Goal: Information Seeking & Learning: Find specific fact

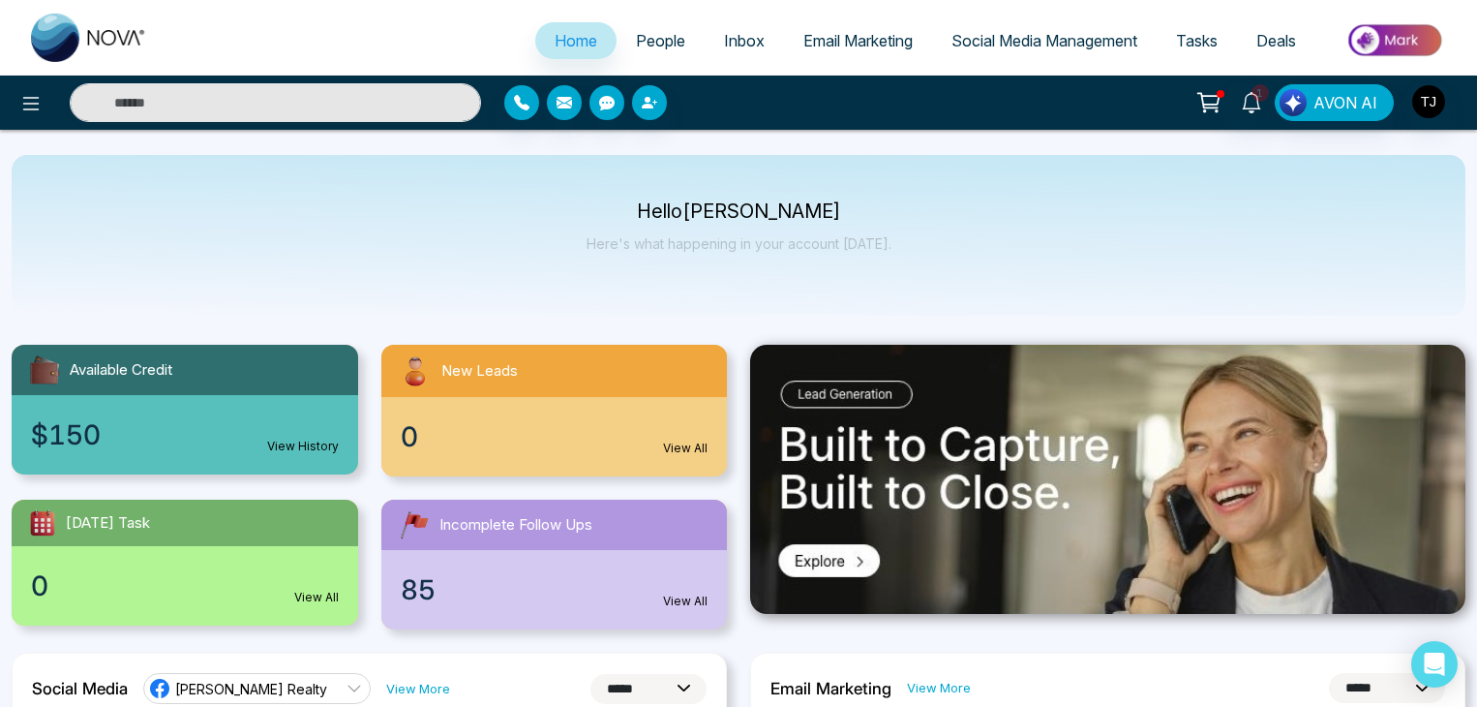
select select "*"
click at [1421, 91] on img "button" at bounding box center [1428, 101] width 33 height 33
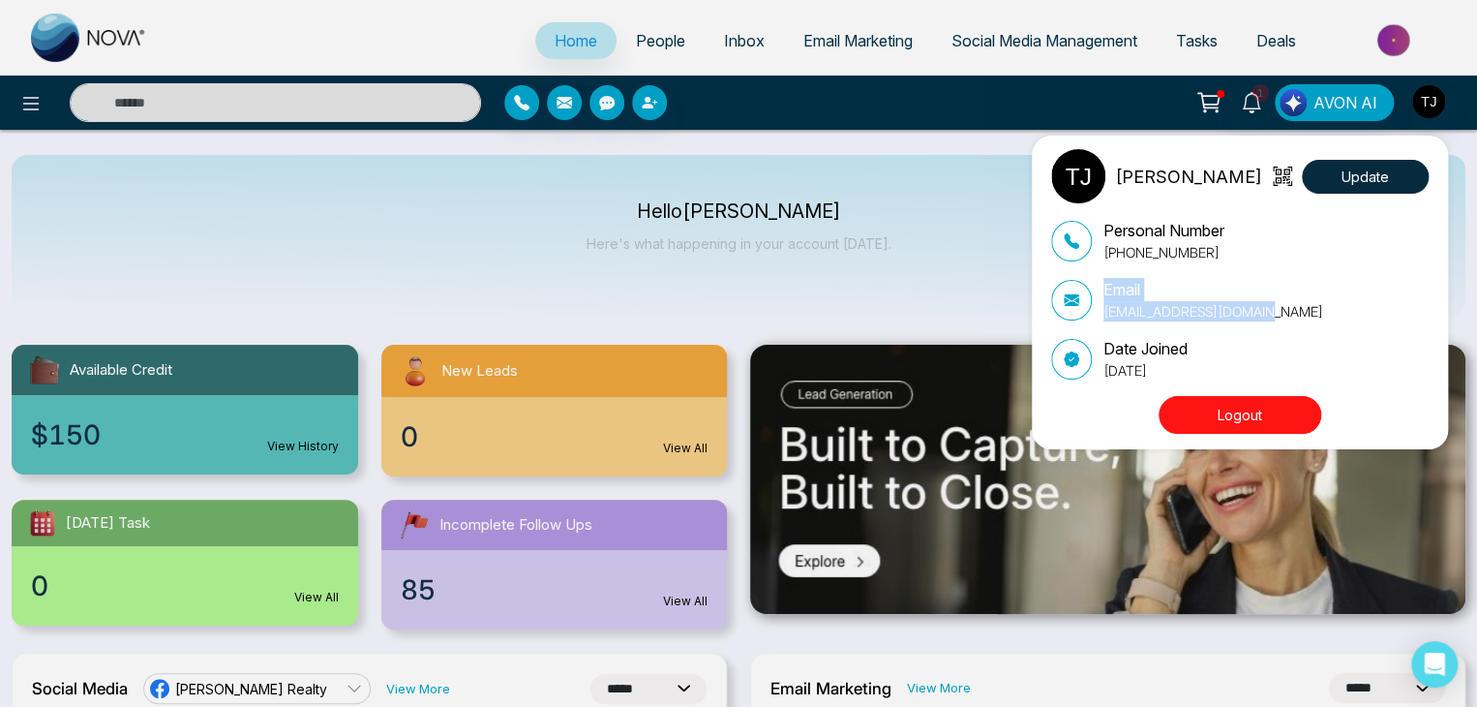
drag, startPoint x: 1247, startPoint y: 312, endPoint x: 1088, endPoint y: 316, distance: 158.8
click at [1088, 316] on div "Email [EMAIL_ADDRESS][DOMAIN_NAME]" at bounding box center [1239, 300] width 377 height 44
click at [916, 295] on div "[PERSON_NAME] Update Personal Number [PHONE_NUMBER] Email [EMAIL_ADDRESS][DOMAI…" at bounding box center [738, 353] width 1477 height 707
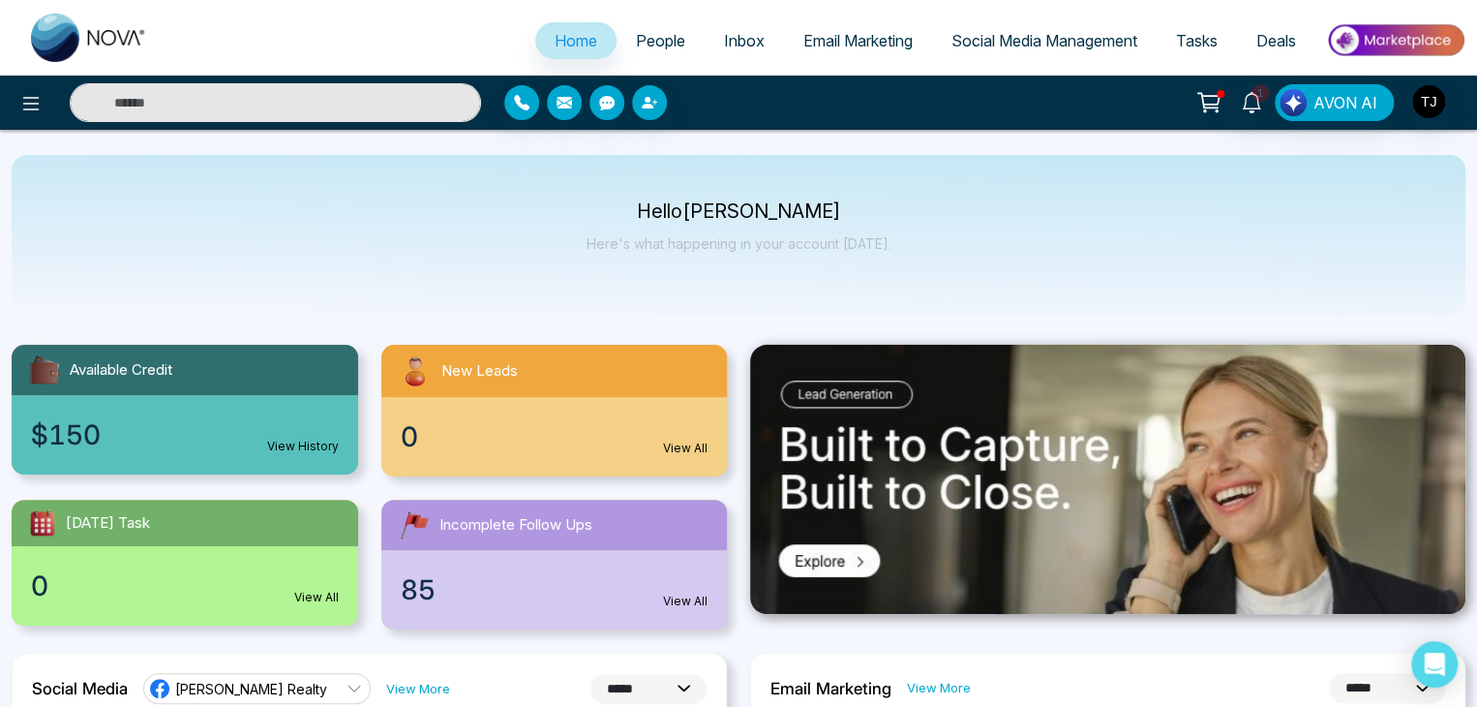
click at [296, 102] on input "text" at bounding box center [275, 102] width 411 height 39
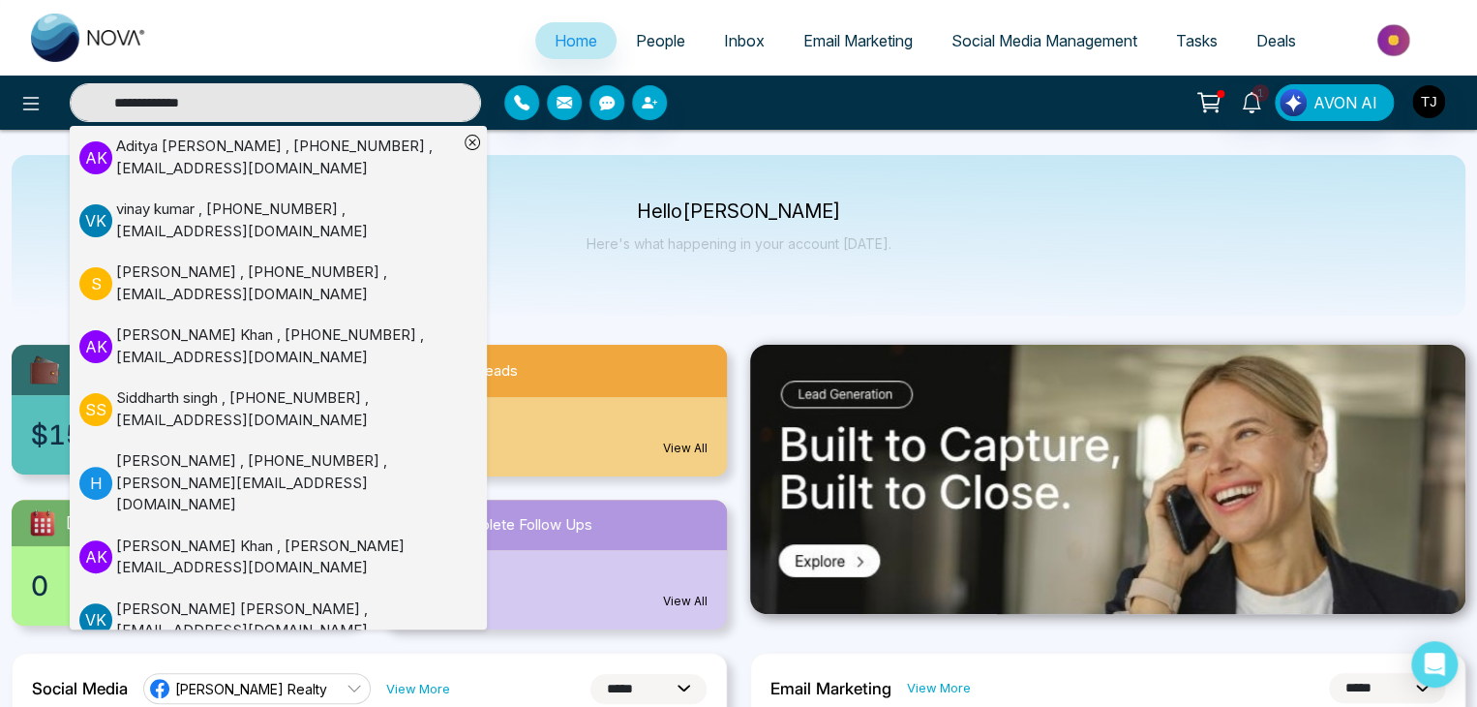
type input "**********"
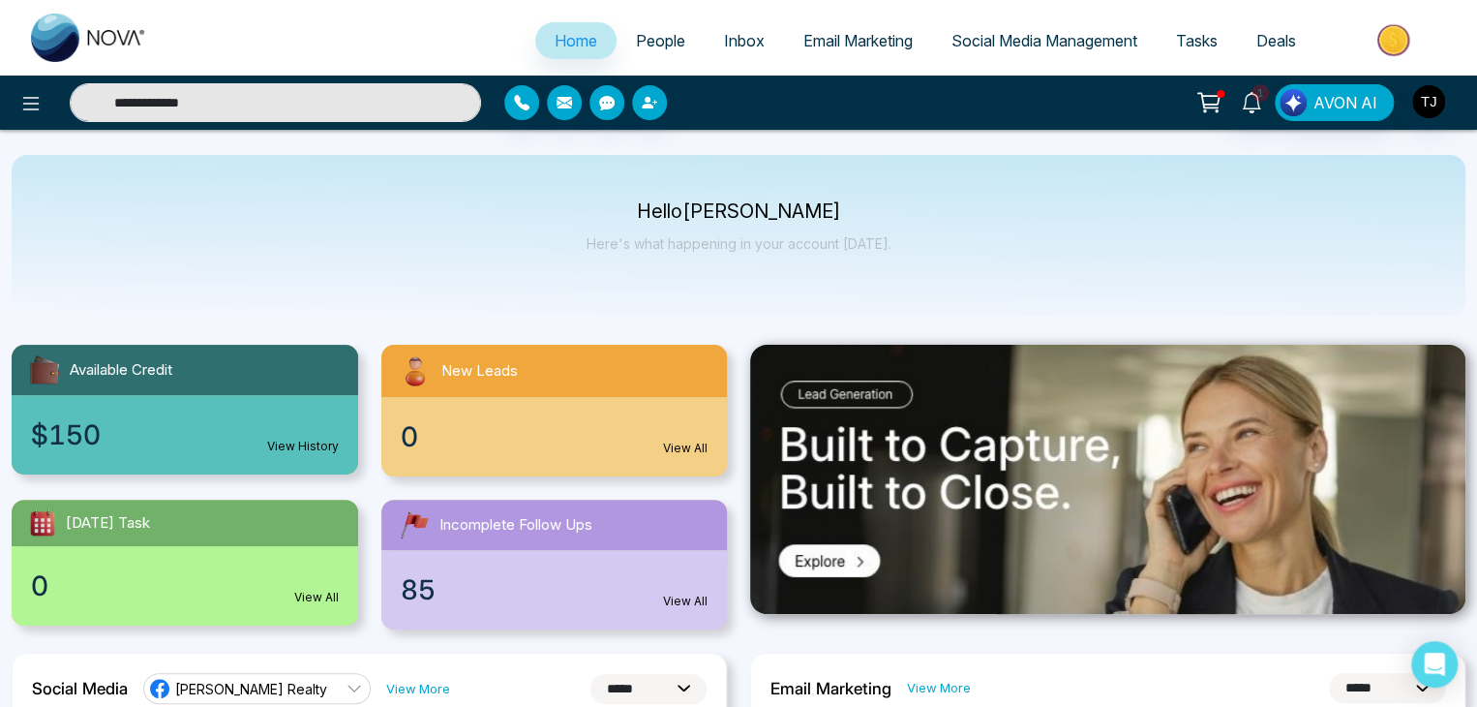
click at [133, 109] on input "**********" at bounding box center [275, 102] width 411 height 39
type input "**********"
click at [201, 105] on input "**********" at bounding box center [275, 102] width 411 height 39
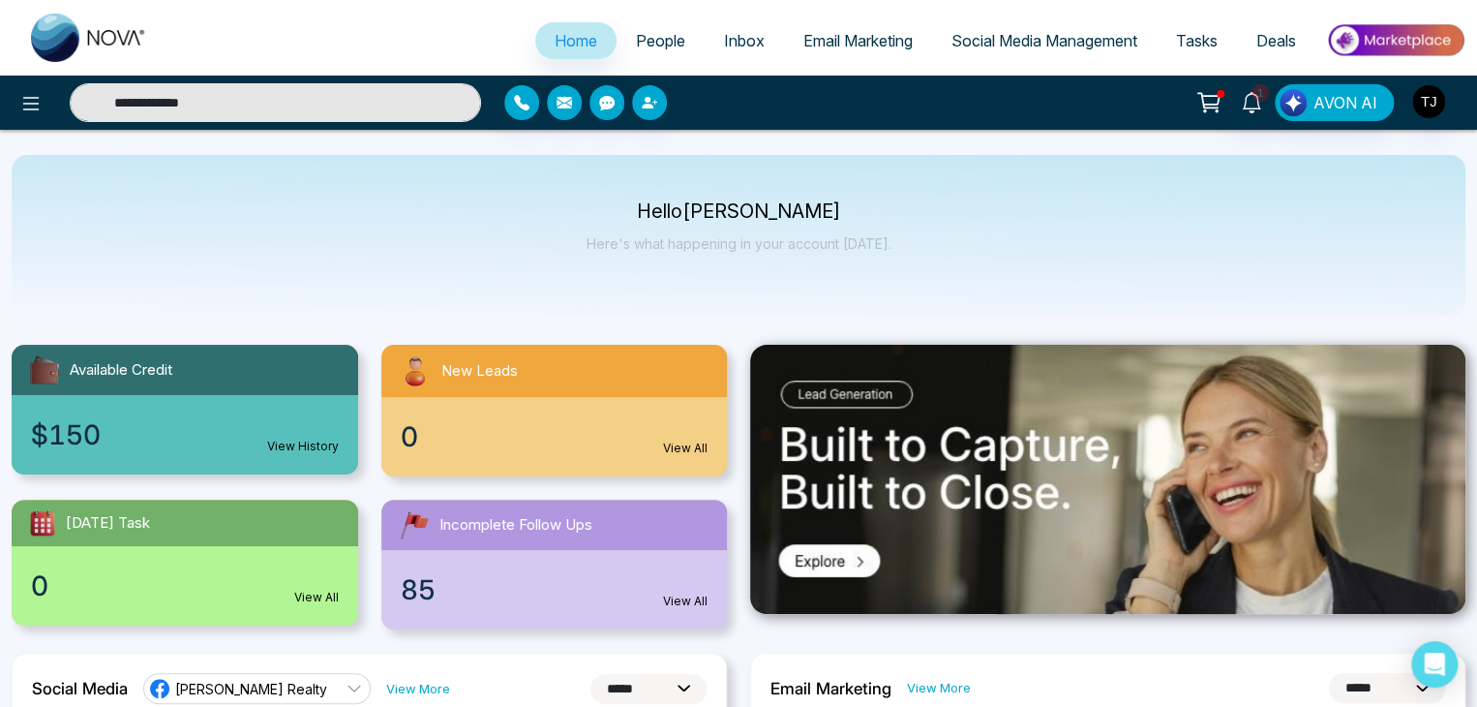
type input "**********"
click at [304, 105] on input "**********" at bounding box center [275, 102] width 411 height 39
click at [636, 36] on span "People" at bounding box center [660, 40] width 49 height 19
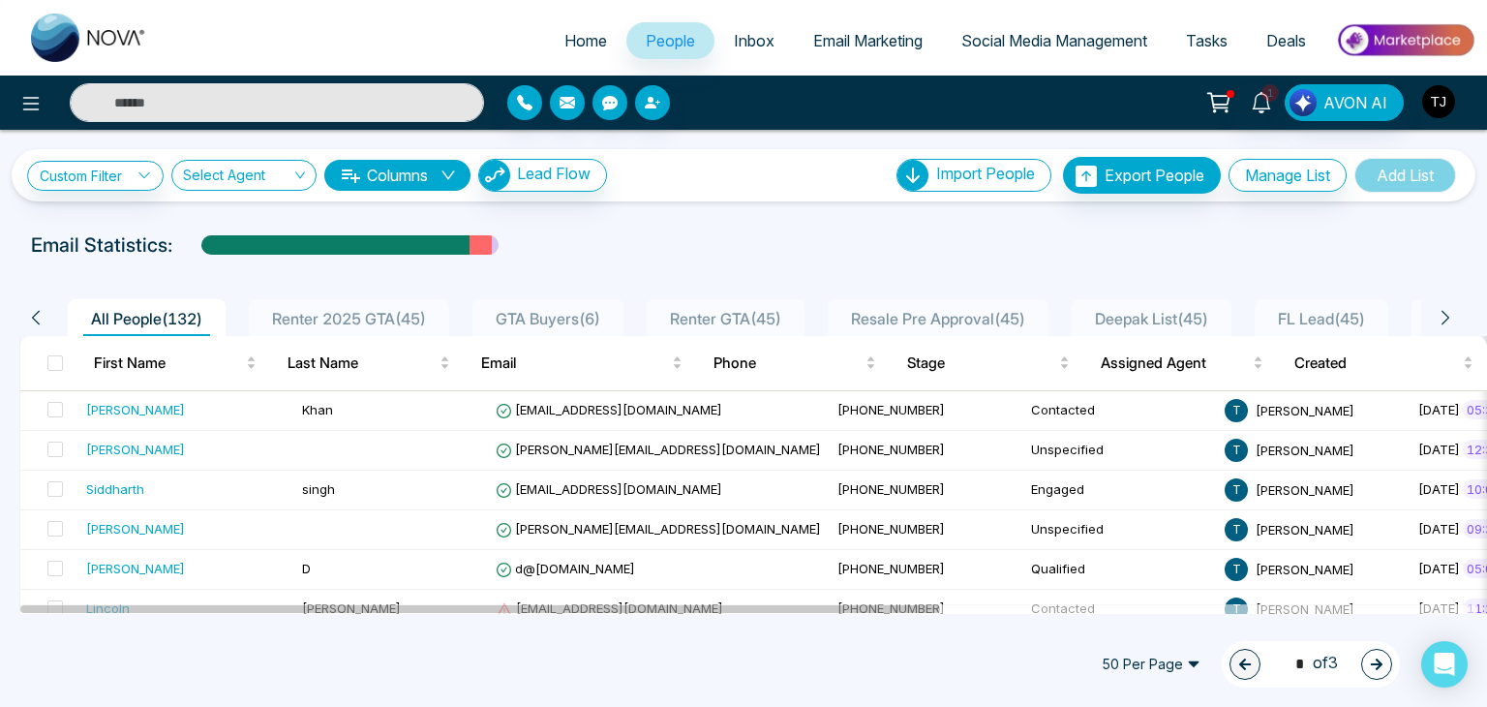
click at [1452, 108] on img "button" at bounding box center [1438, 101] width 33 height 33
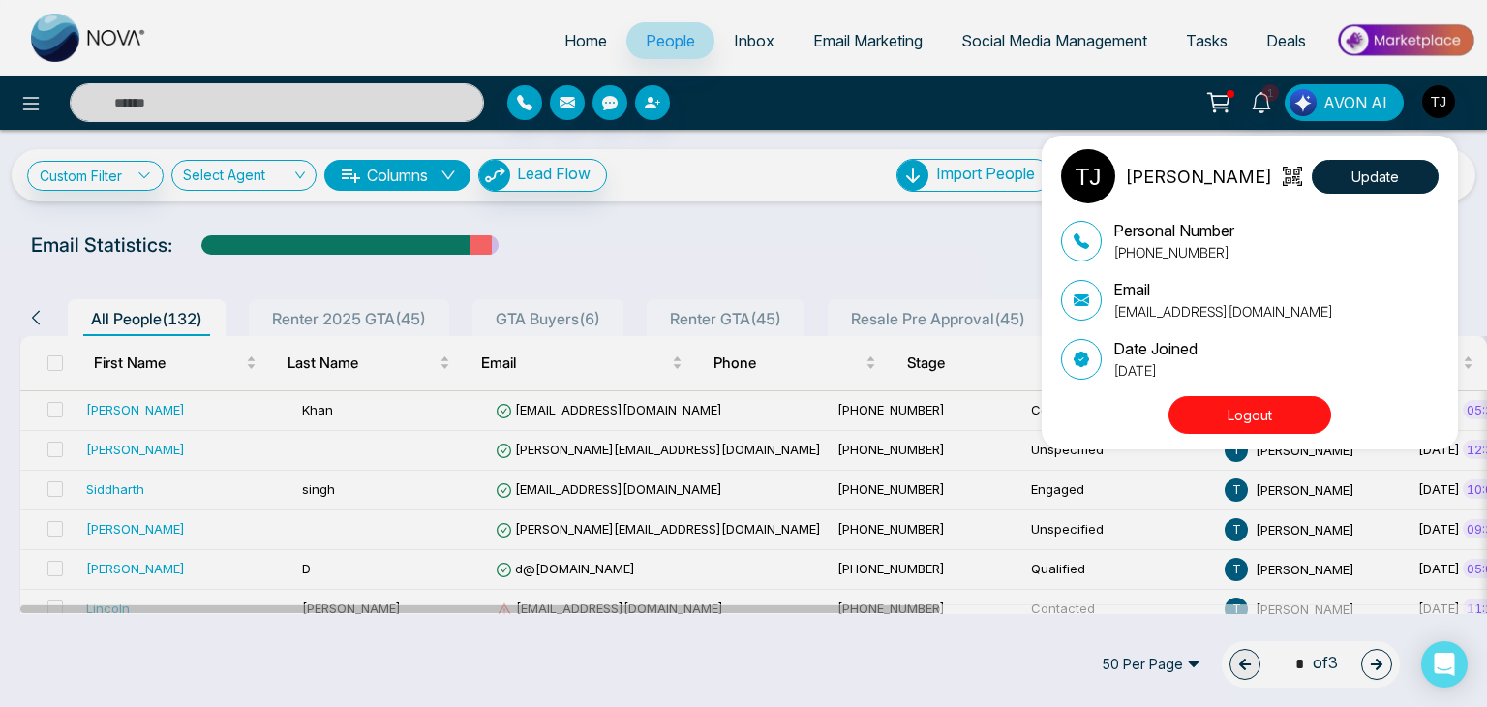
click at [1258, 311] on div "Email [EMAIL_ADDRESS][DOMAIN_NAME]" at bounding box center [1249, 300] width 377 height 44
drag, startPoint x: 1258, startPoint y: 311, endPoint x: 1109, endPoint y: 316, distance: 149.2
click at [1109, 316] on div "Email [EMAIL_ADDRESS][DOMAIN_NAME]" at bounding box center [1249, 300] width 377 height 44
click at [908, 249] on div "[PERSON_NAME] Update Personal Number [PHONE_NUMBER] Email [EMAIL_ADDRESS][DOMAI…" at bounding box center [743, 353] width 1487 height 707
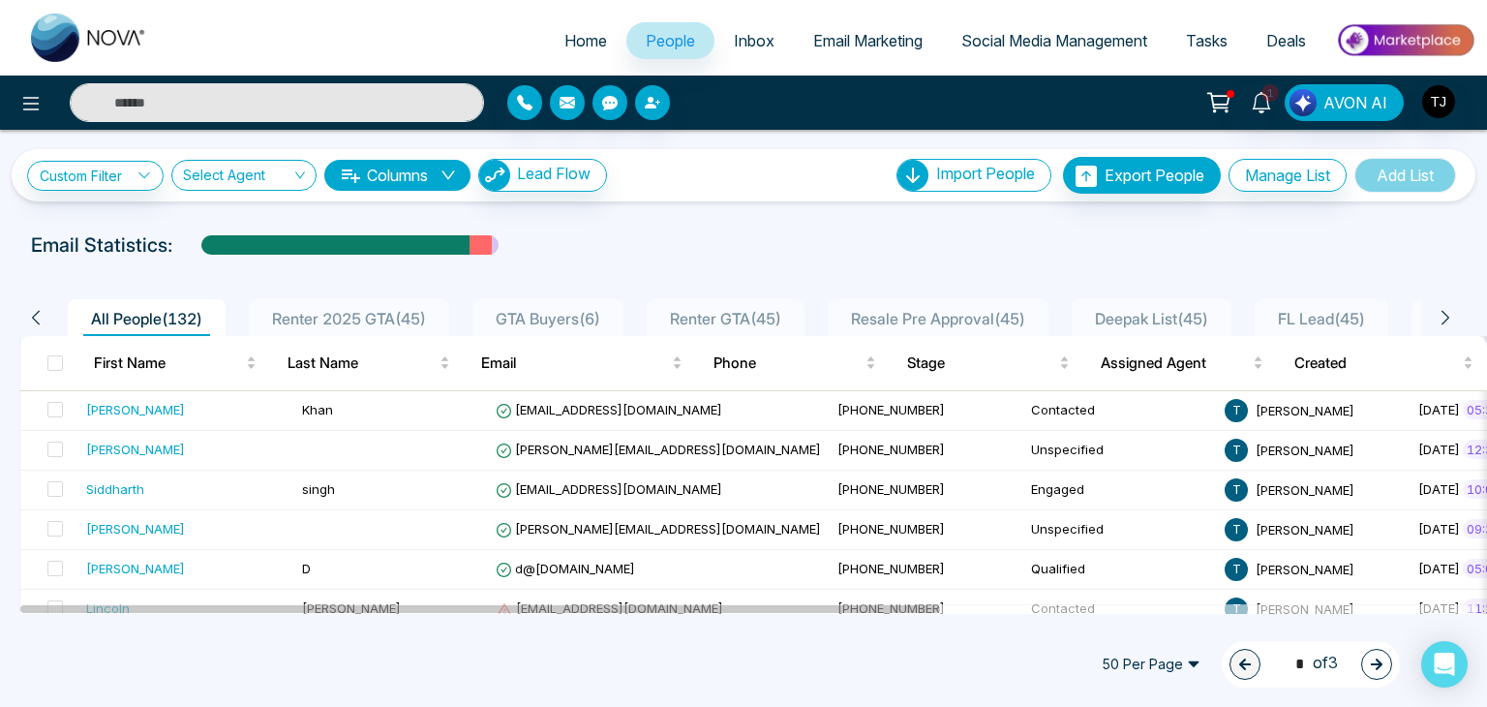
click at [290, 109] on input "text" at bounding box center [277, 102] width 414 height 39
type input "****"
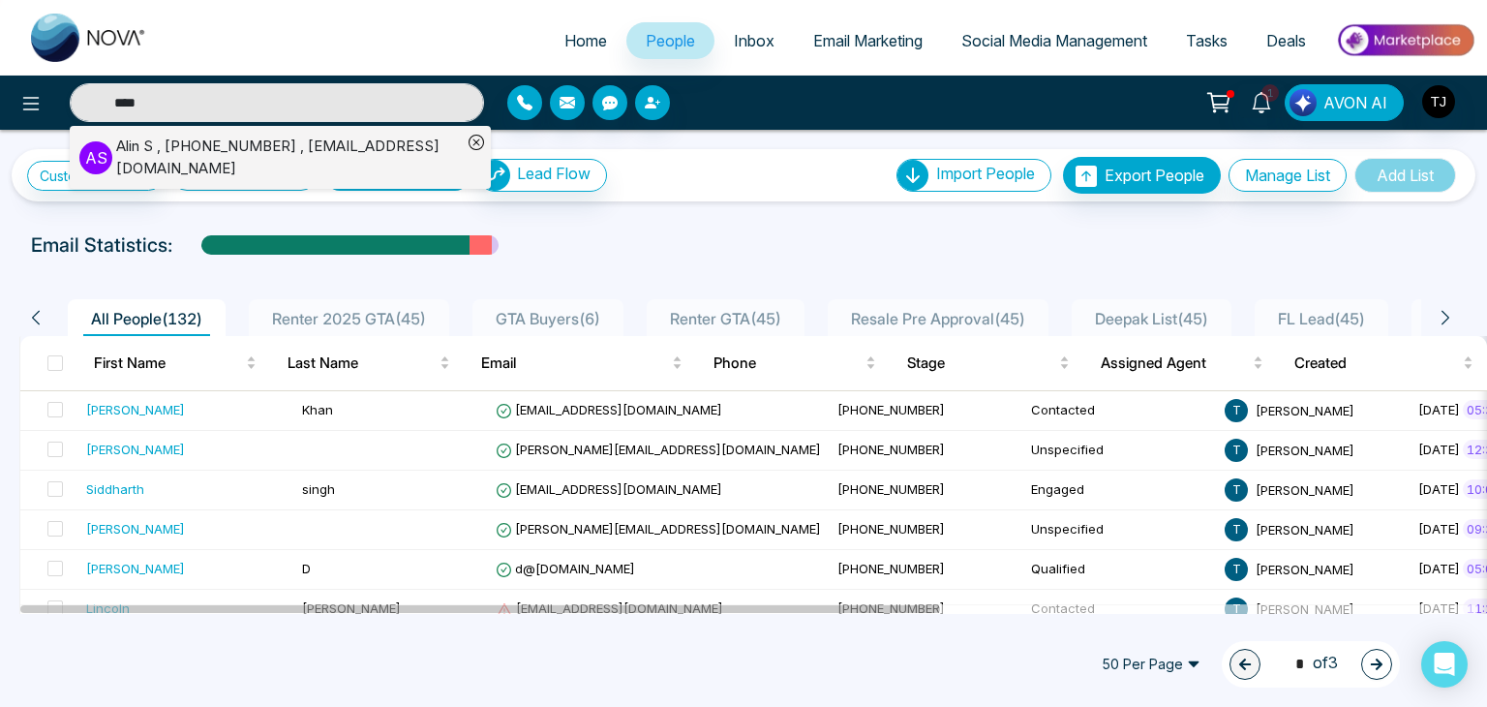
click at [276, 144] on div "[PERSON_NAME] , [PHONE_NUMBER] , [EMAIL_ADDRESS][DOMAIN_NAME]" at bounding box center [289, 157] width 346 height 44
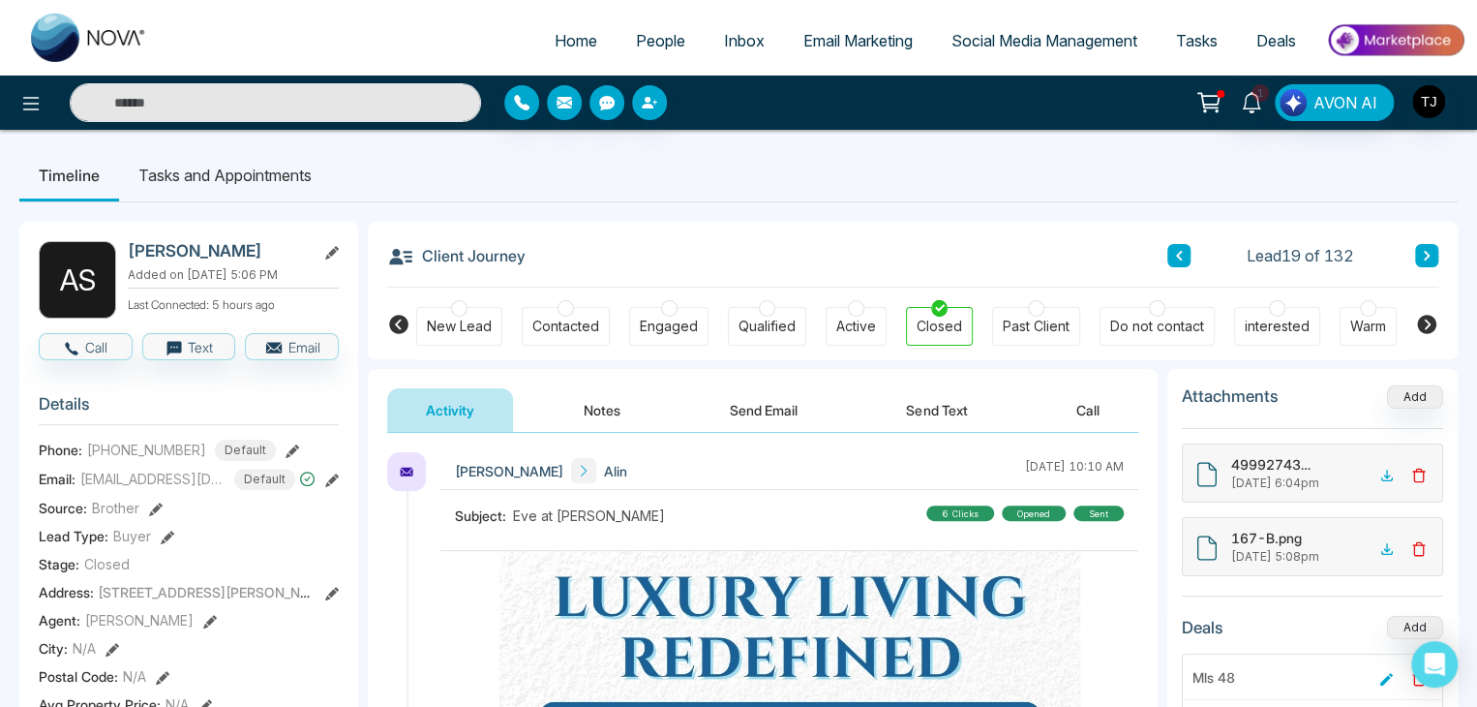
click at [326, 480] on icon at bounding box center [332, 480] width 14 height 14
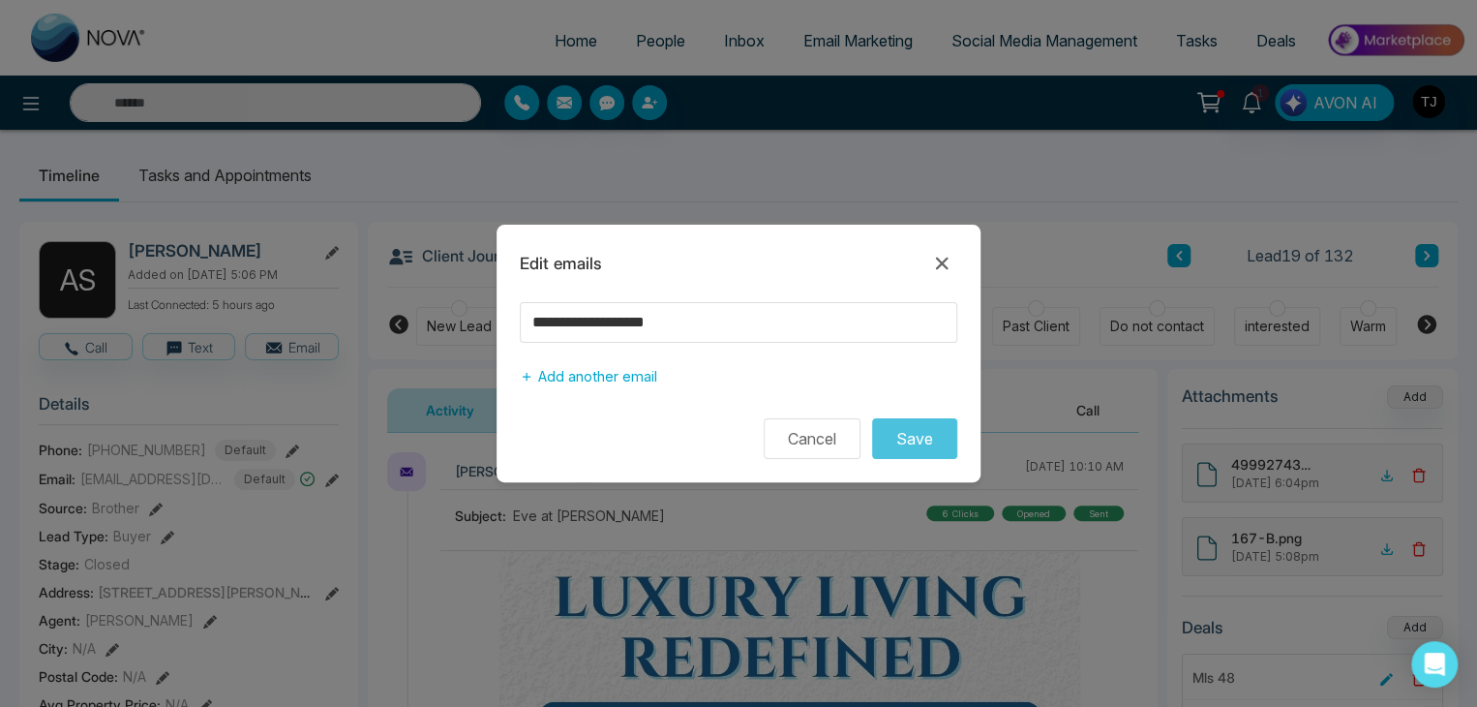
click at [326, 480] on div "**********" at bounding box center [738, 353] width 1477 height 707
click at [942, 255] on icon at bounding box center [941, 263] width 23 height 23
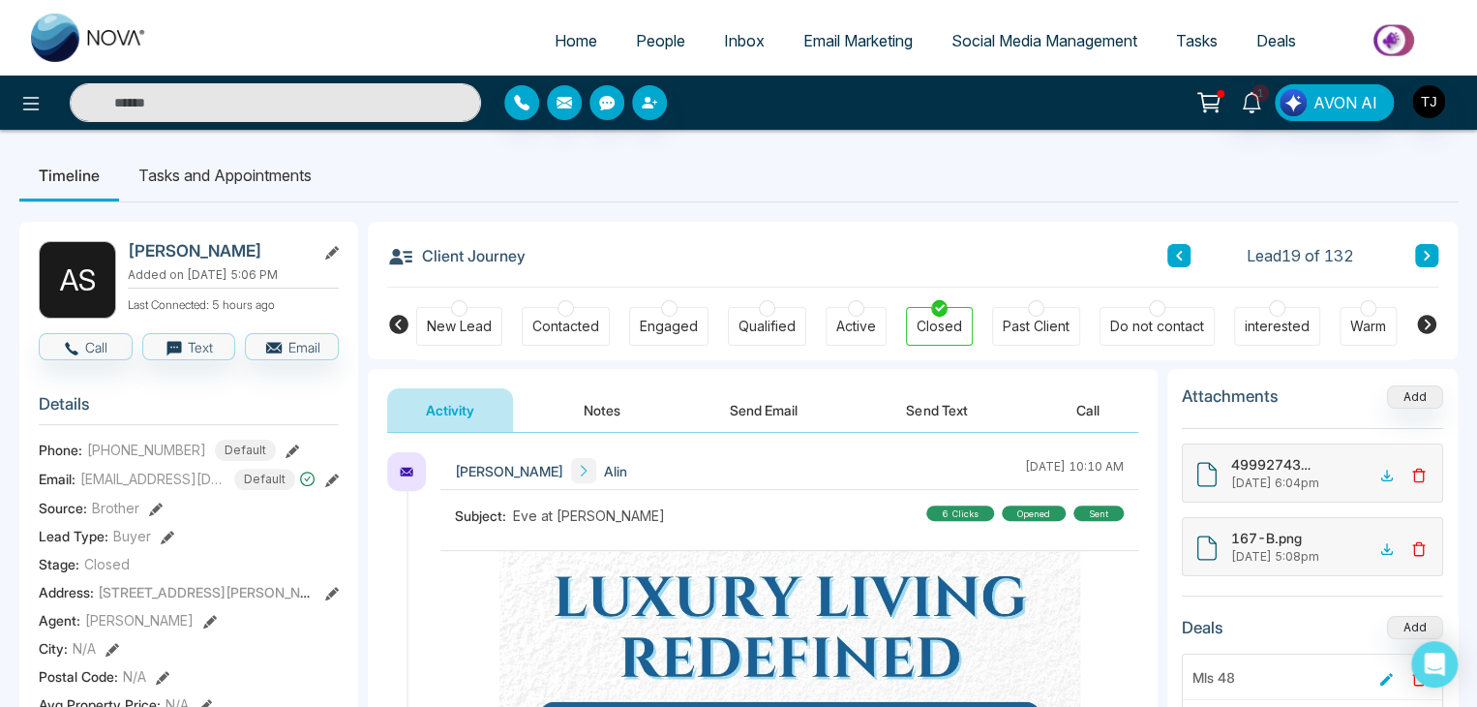
click at [872, 30] on link "Email Marketing" at bounding box center [858, 40] width 148 height 37
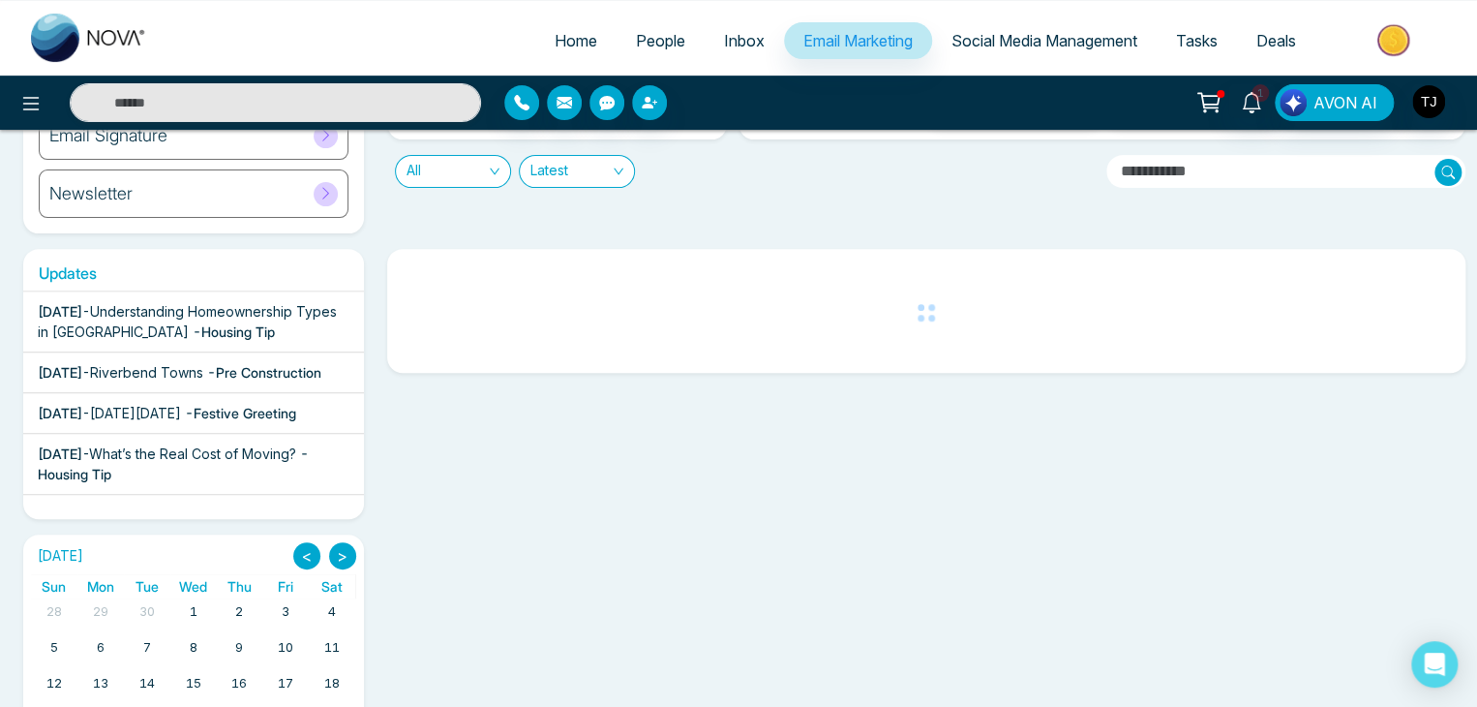
scroll to position [200, 0]
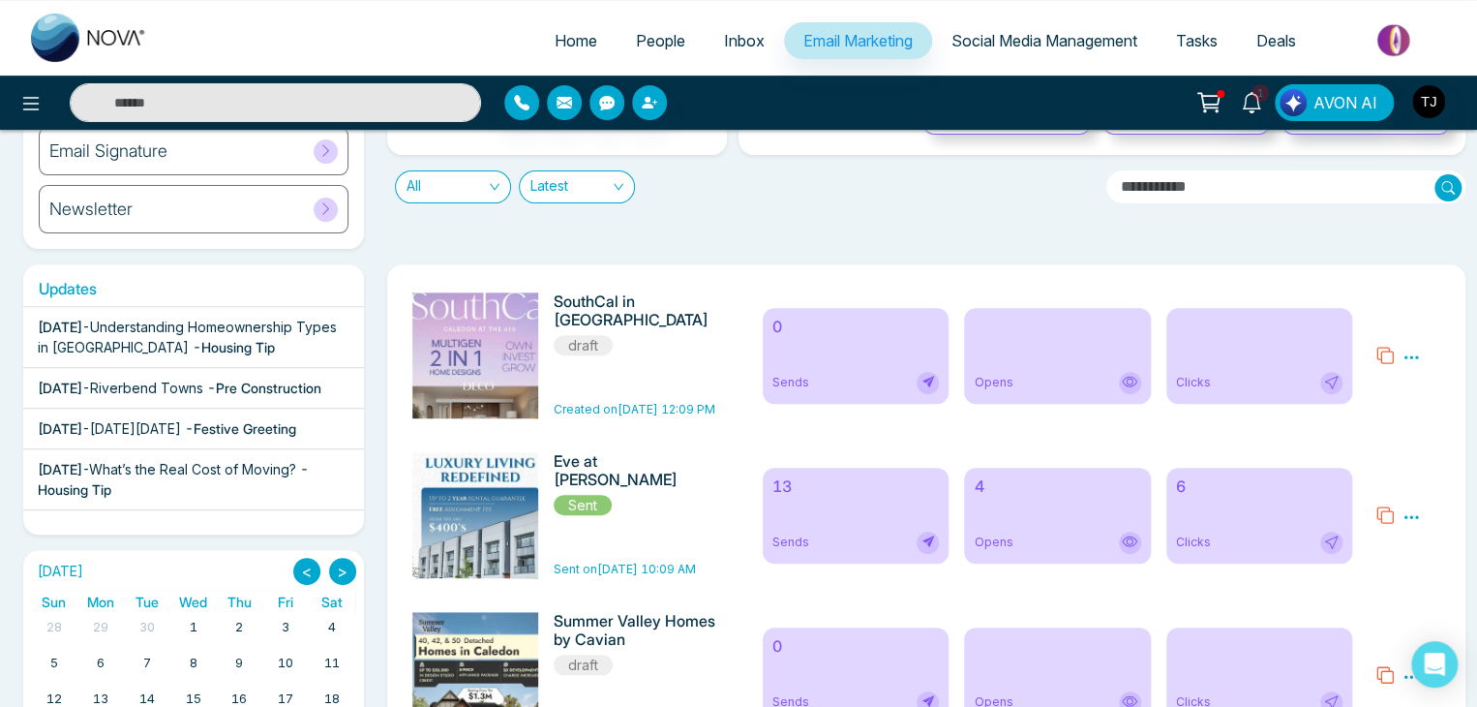
click at [1030, 491] on h6 "4" at bounding box center [1057, 486] width 167 height 18
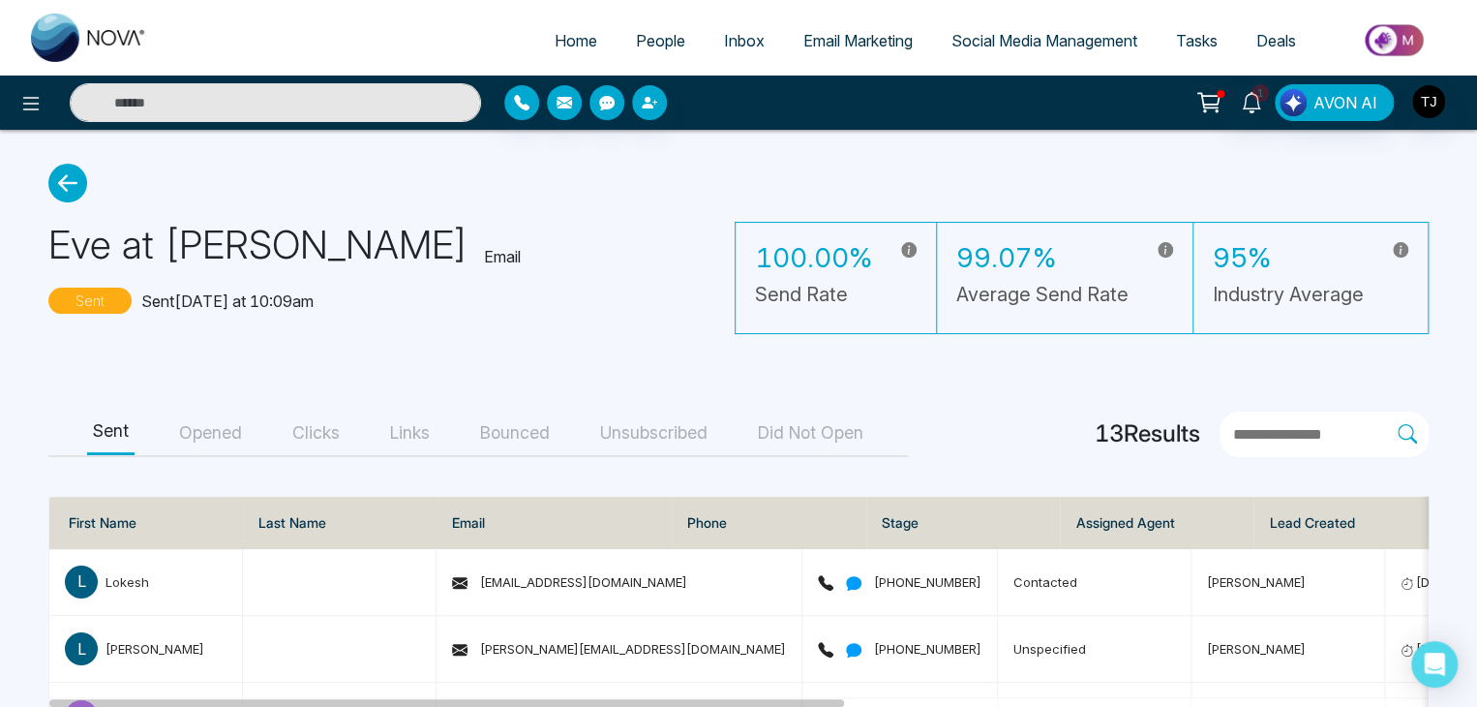
click at [171, 434] on div "Sent Opened Clicks Links Bounced Unsubscribed Did Not Open" at bounding box center [477, 433] width 859 height 45
click at [195, 434] on button "Opened" at bounding box center [210, 433] width 75 height 44
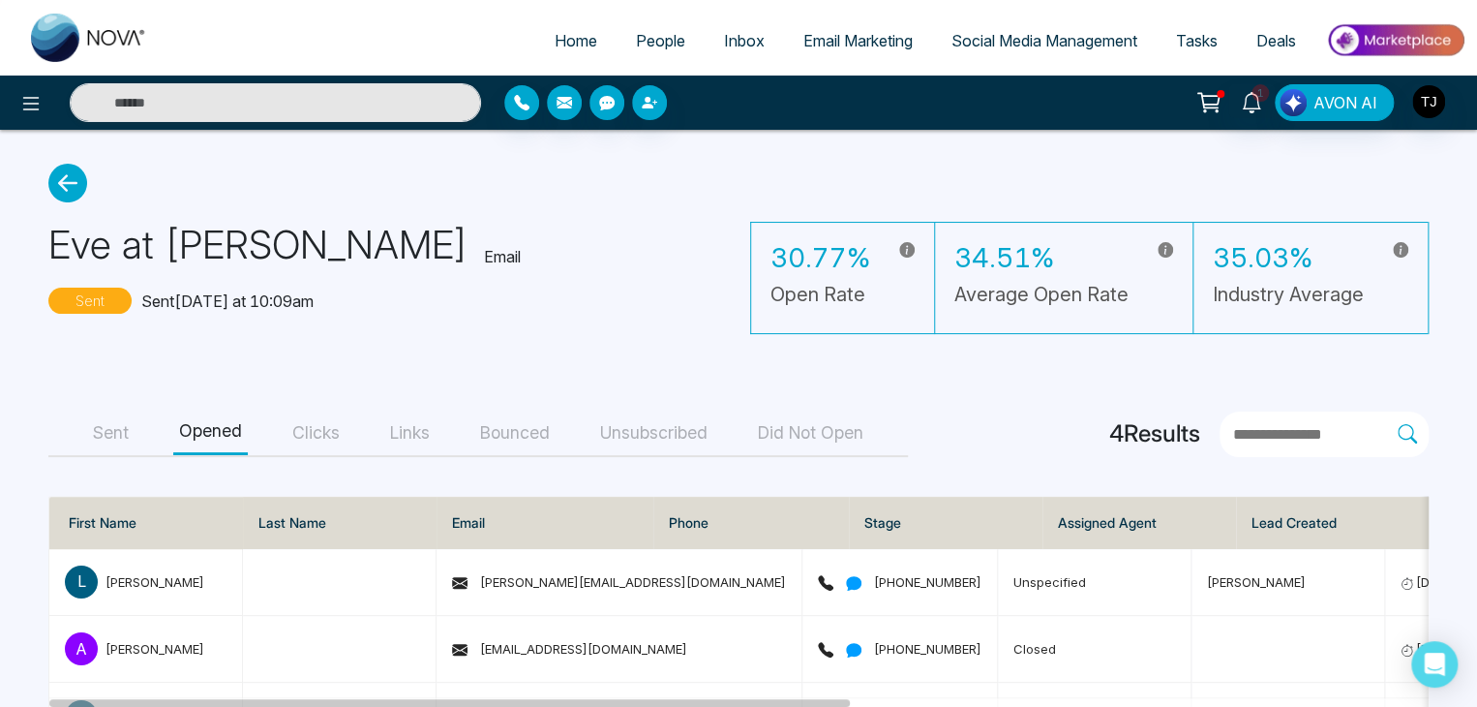
scroll to position [135, 0]
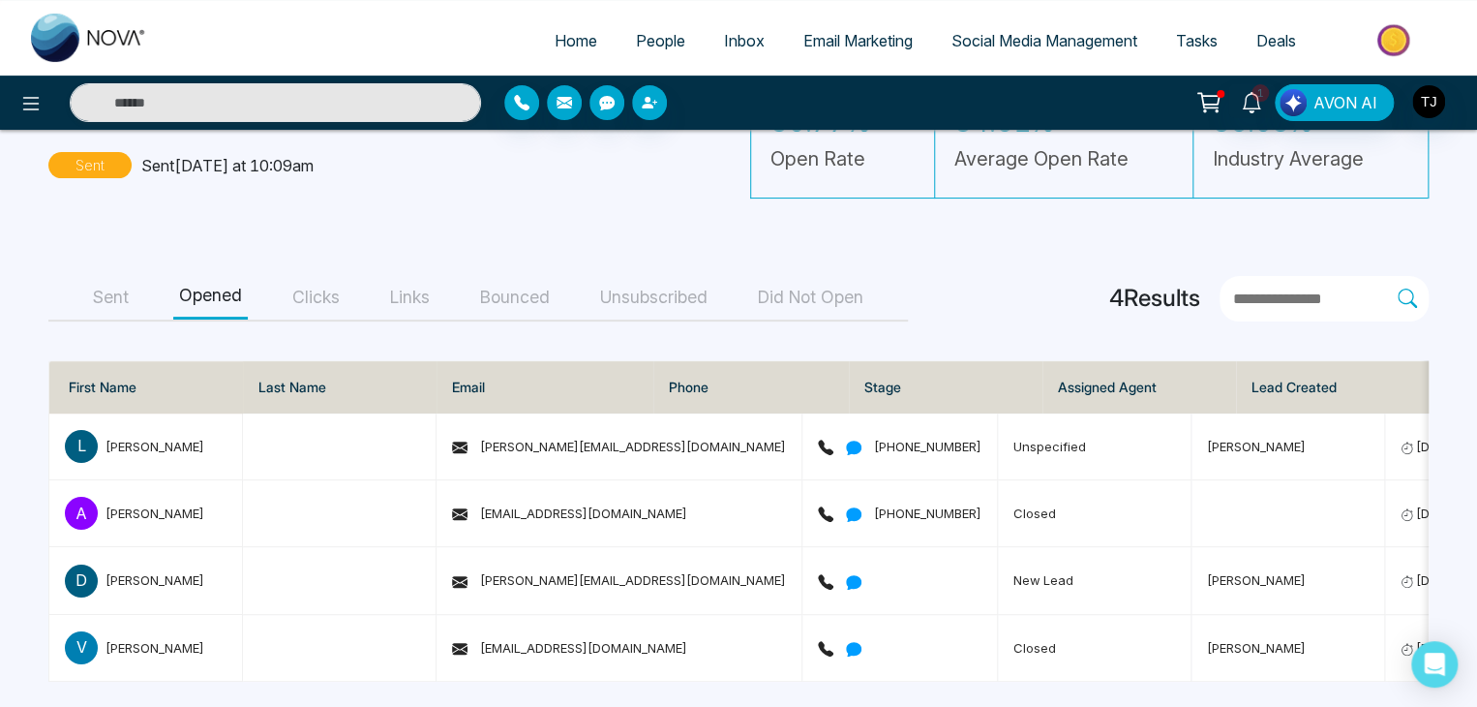
click at [316, 295] on button "Clicks" at bounding box center [315, 298] width 59 height 44
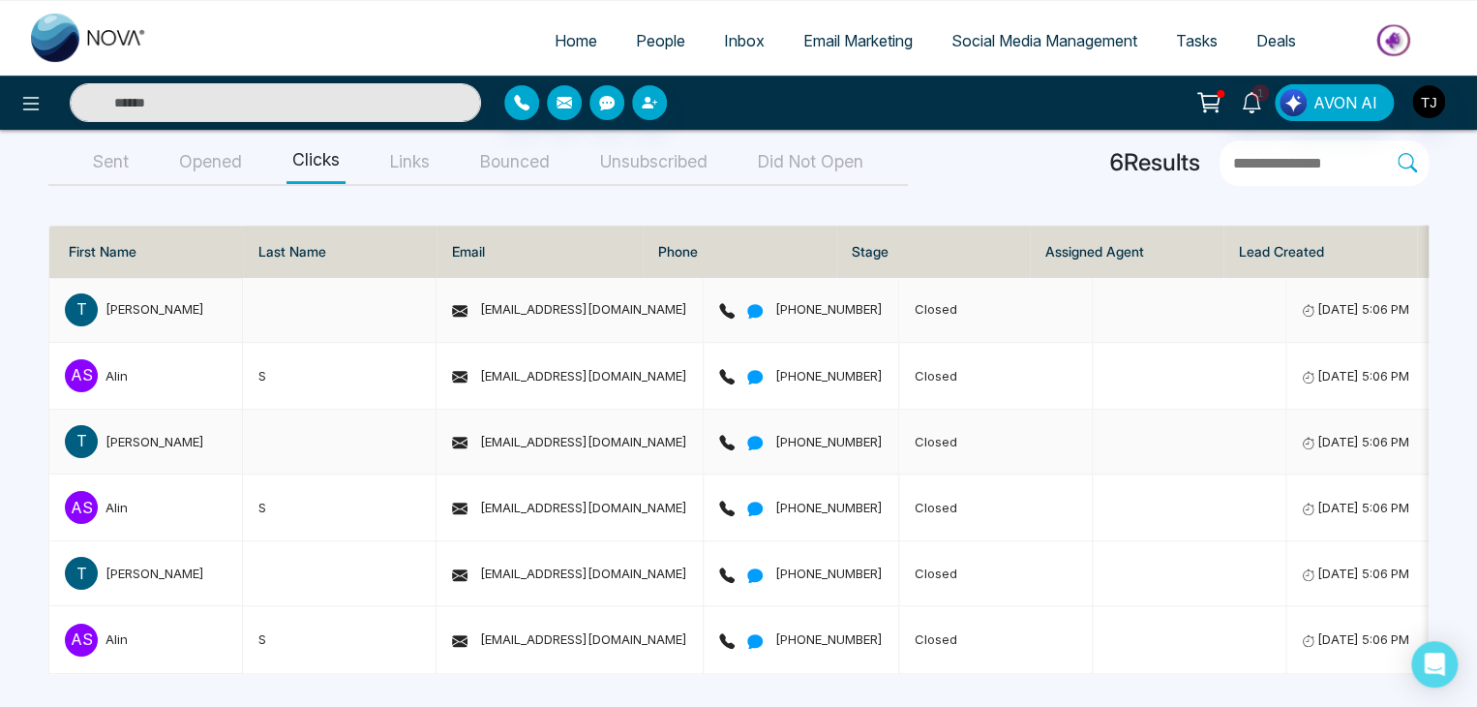
scroll to position [279, 0]
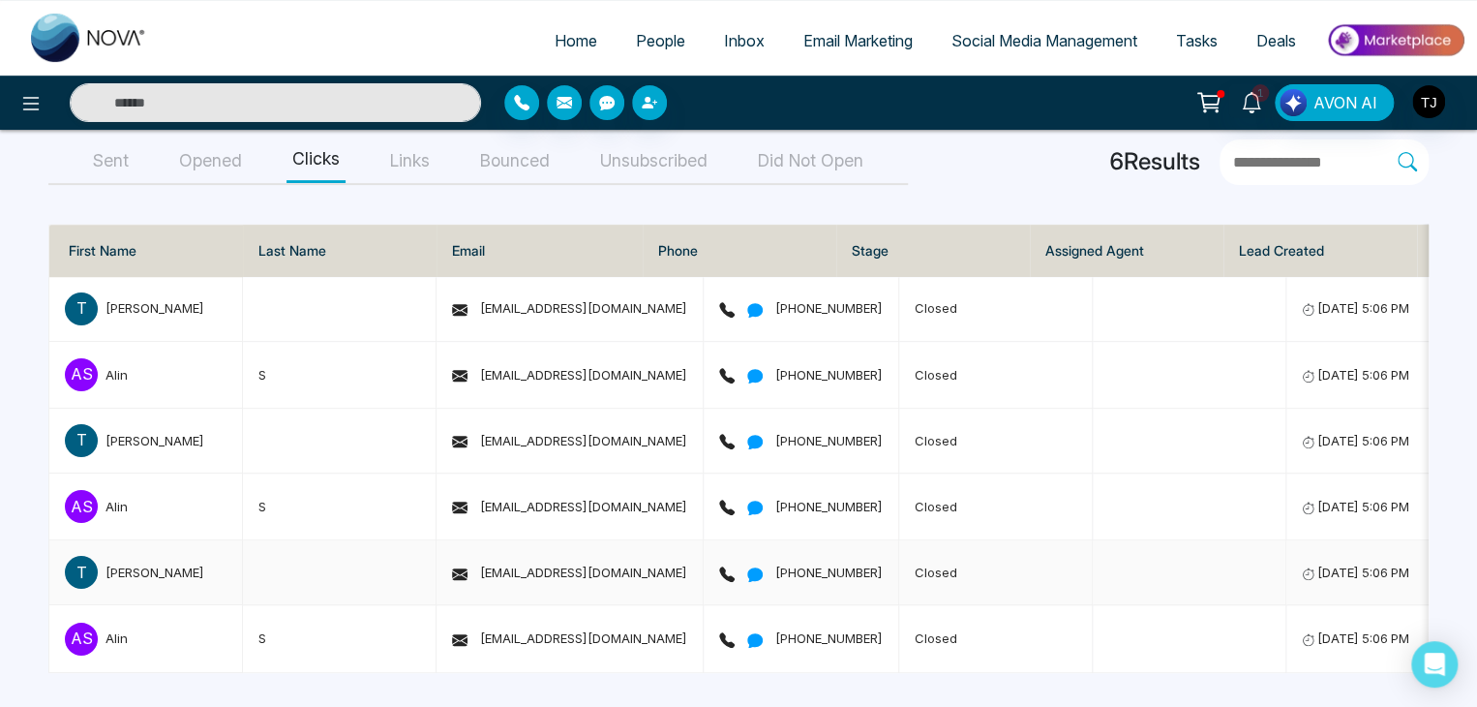
click at [539, 569] on span "[EMAIL_ADDRESS][DOMAIN_NAME]" at bounding box center [569, 571] width 235 height 15
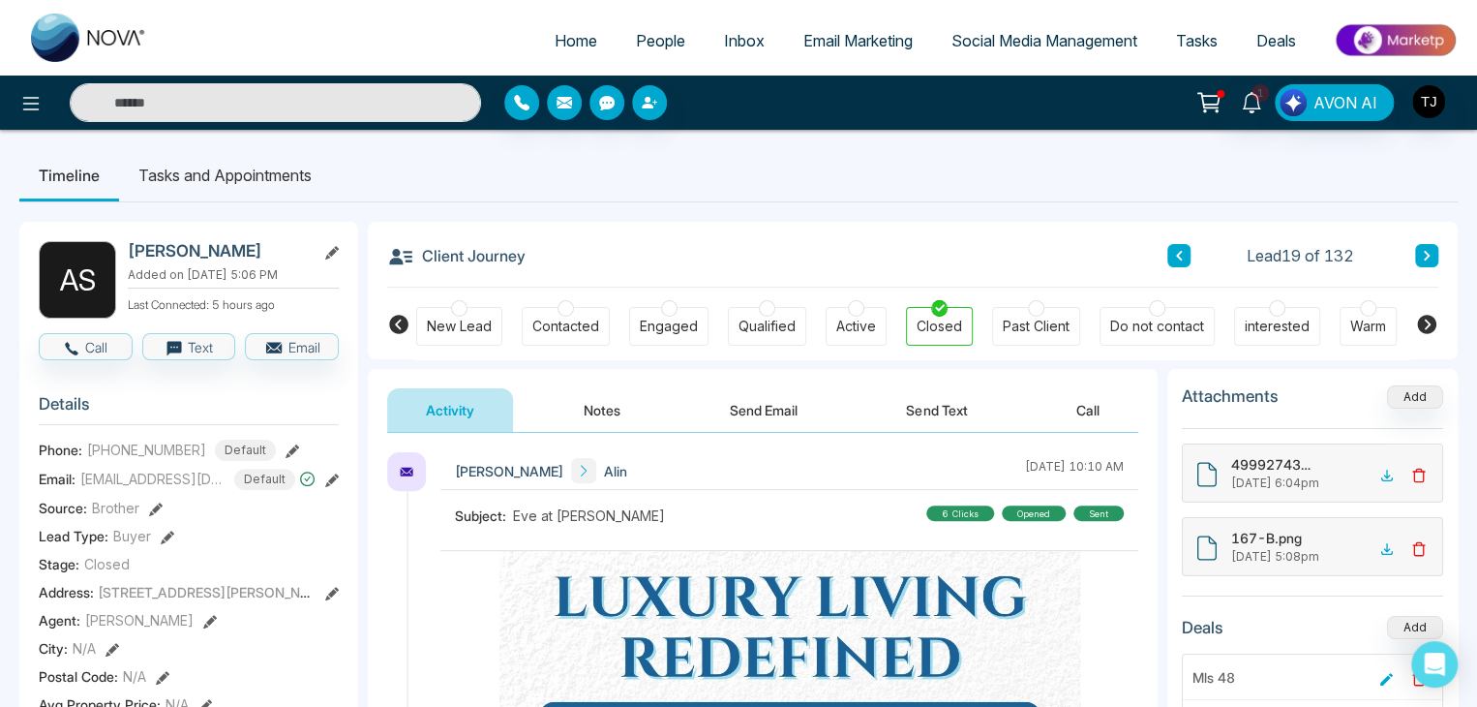
click at [604, 470] on span "Alin" at bounding box center [615, 471] width 23 height 20
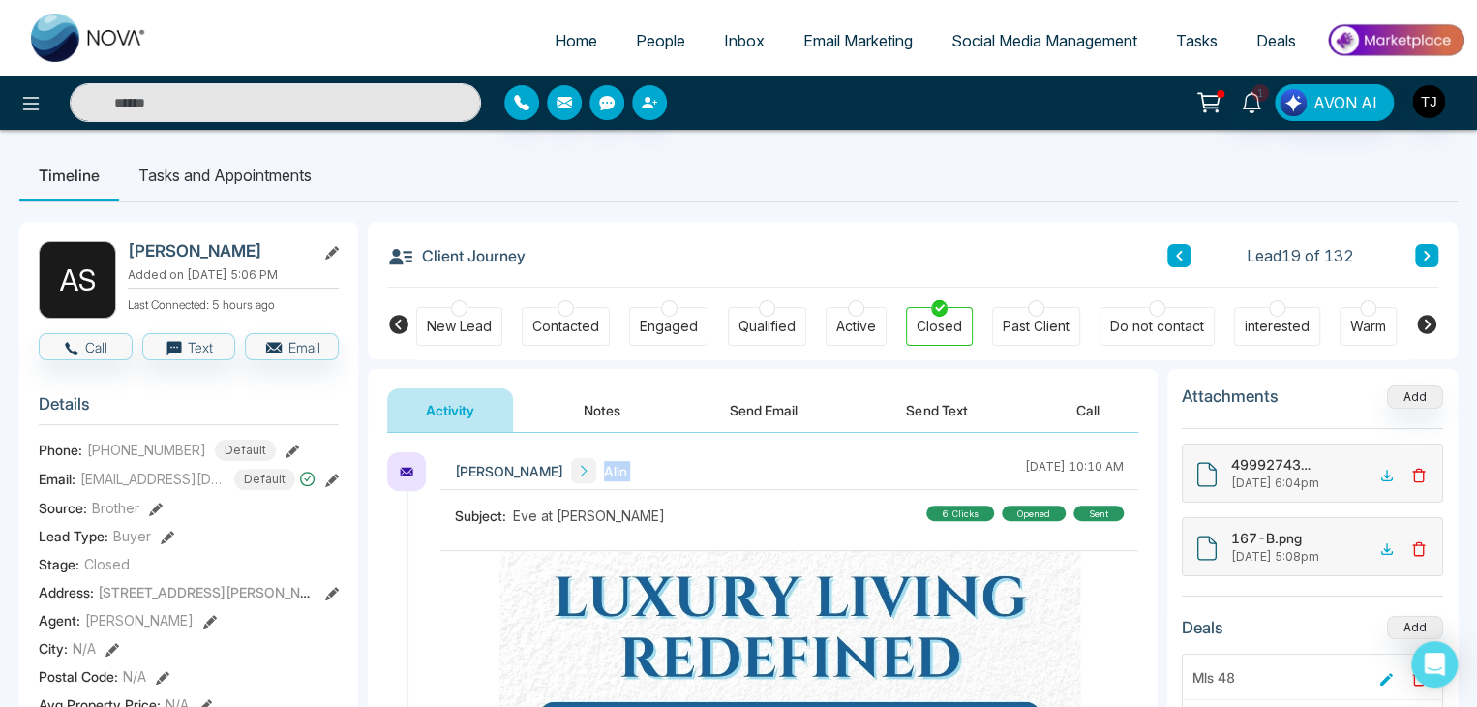
click at [604, 470] on span "Alin" at bounding box center [615, 471] width 23 height 20
click at [604, 472] on span "Alin" at bounding box center [615, 471] width 23 height 20
click at [594, 415] on button "Notes" at bounding box center [602, 410] width 114 height 44
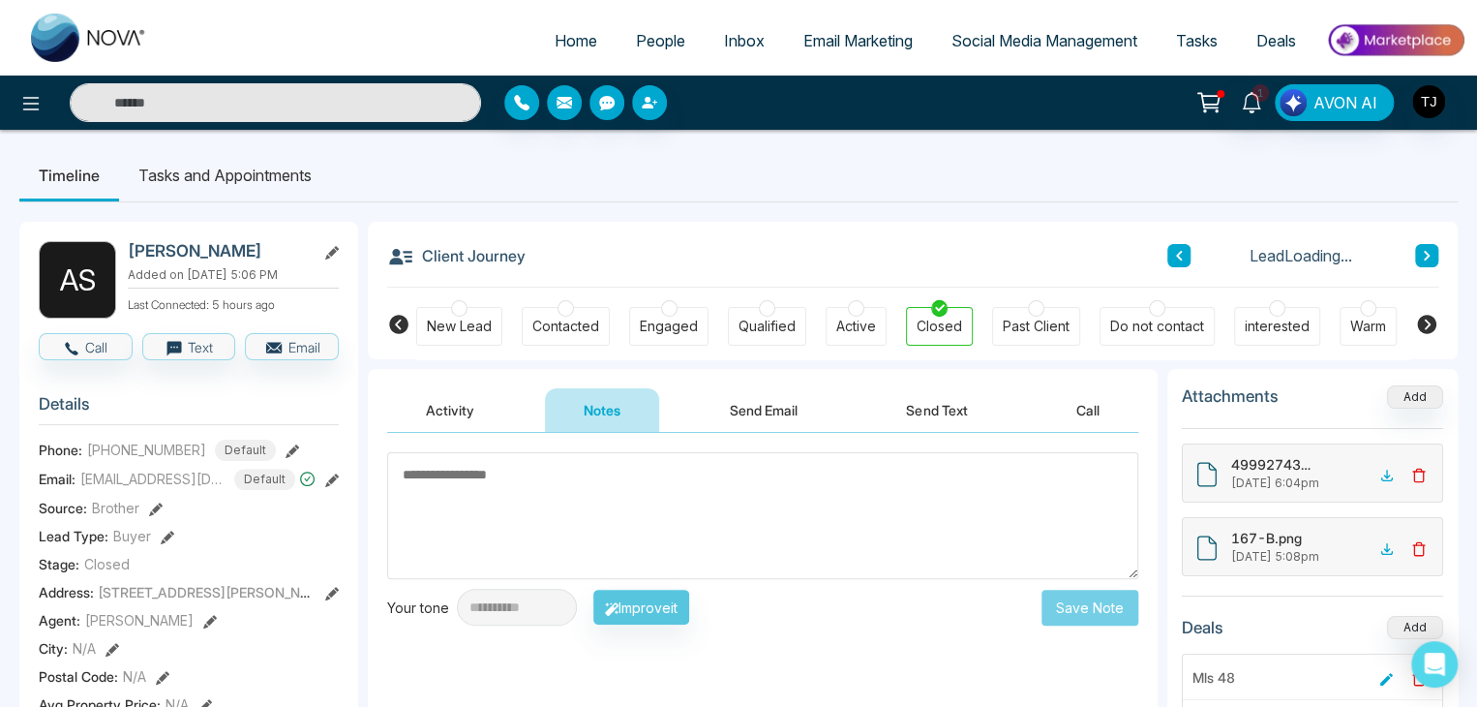
click at [465, 414] on button "Activity" at bounding box center [450, 410] width 126 height 44
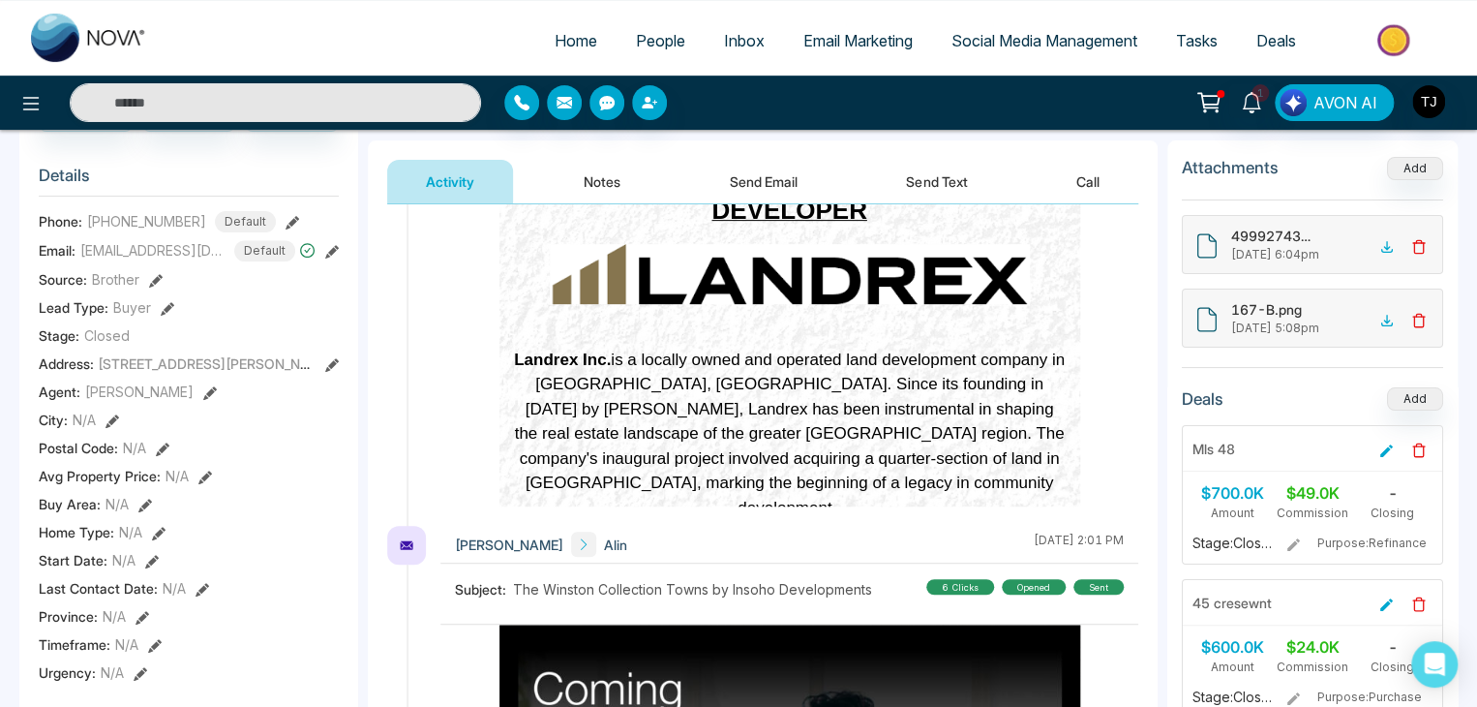
scroll to position [204, 0]
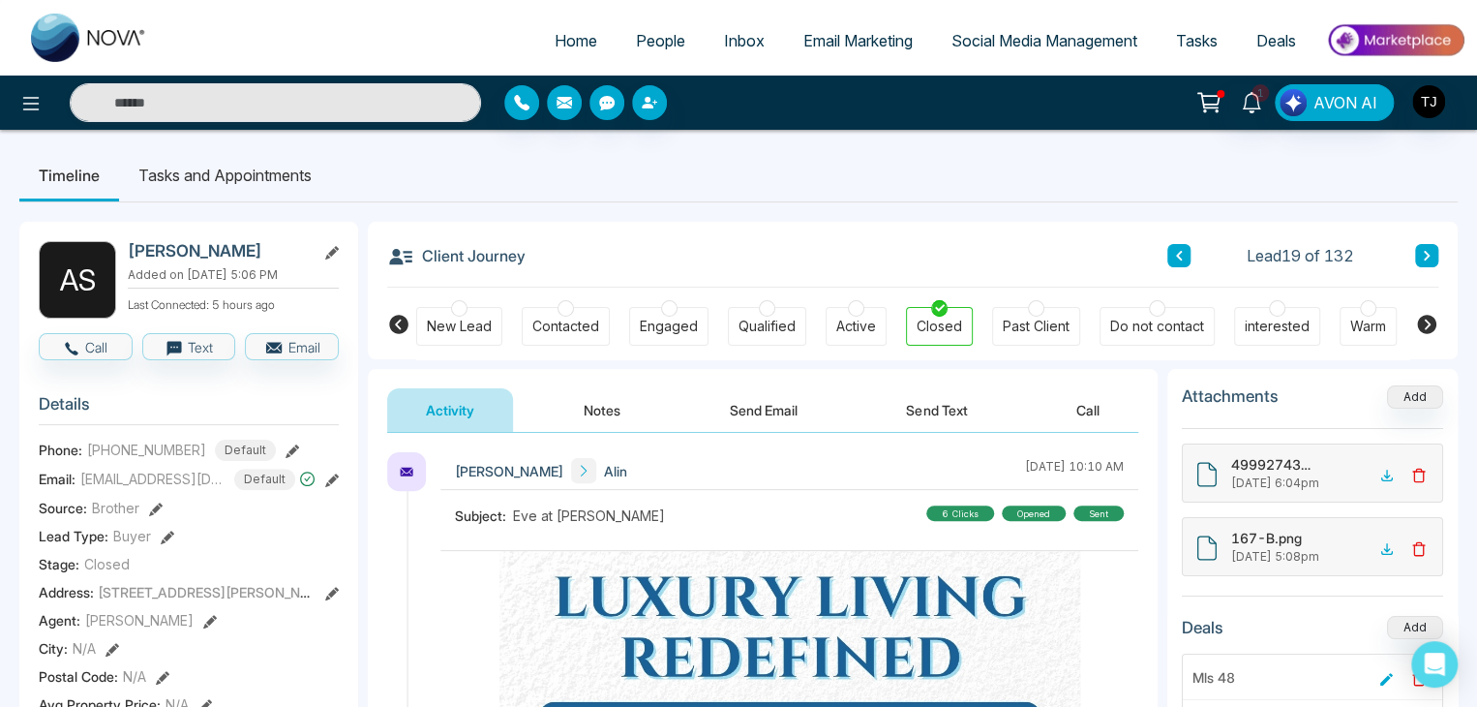
click at [577, 468] on icon at bounding box center [584, 471] width 14 height 14
click at [509, 471] on span "[PERSON_NAME]" at bounding box center [509, 471] width 108 height 20
click at [604, 462] on span "Alin" at bounding box center [615, 471] width 23 height 20
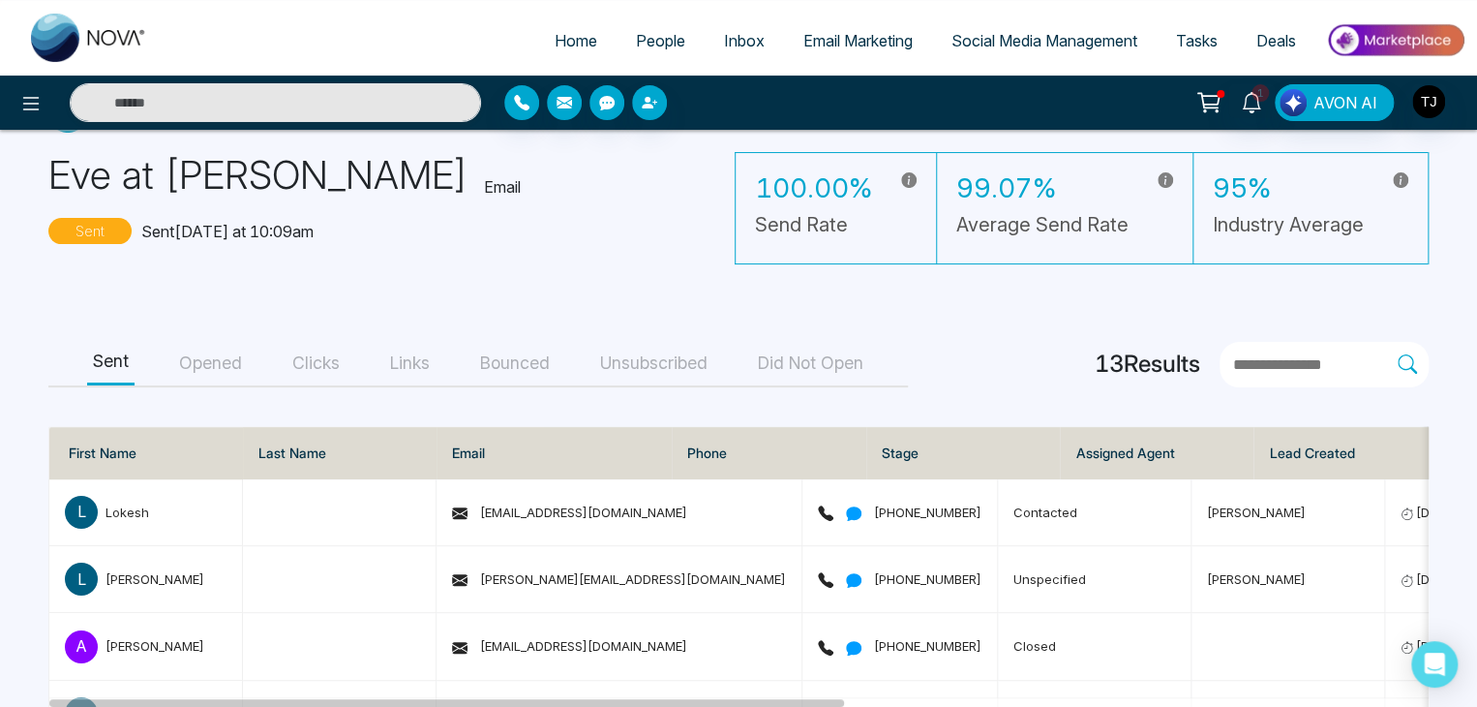
scroll to position [76, 0]
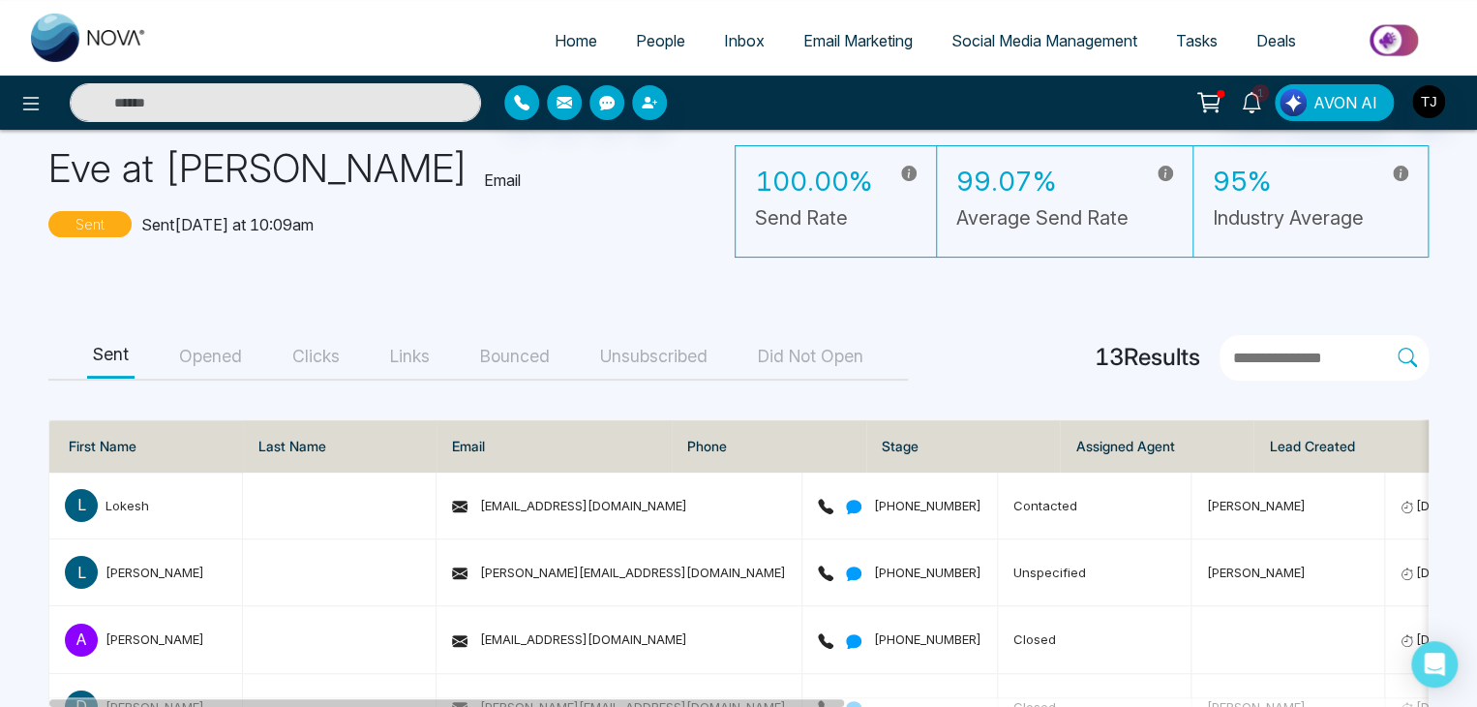
click at [358, 357] on div "Sent Opened Clicks Links Bounced Unsubscribed Did Not Open" at bounding box center [477, 357] width 859 height 45
click at [352, 357] on div "Sent Opened Clicks Links Bounced Unsubscribed Did Not Open" at bounding box center [477, 357] width 859 height 45
click at [334, 357] on button "Clicks" at bounding box center [315, 357] width 59 height 44
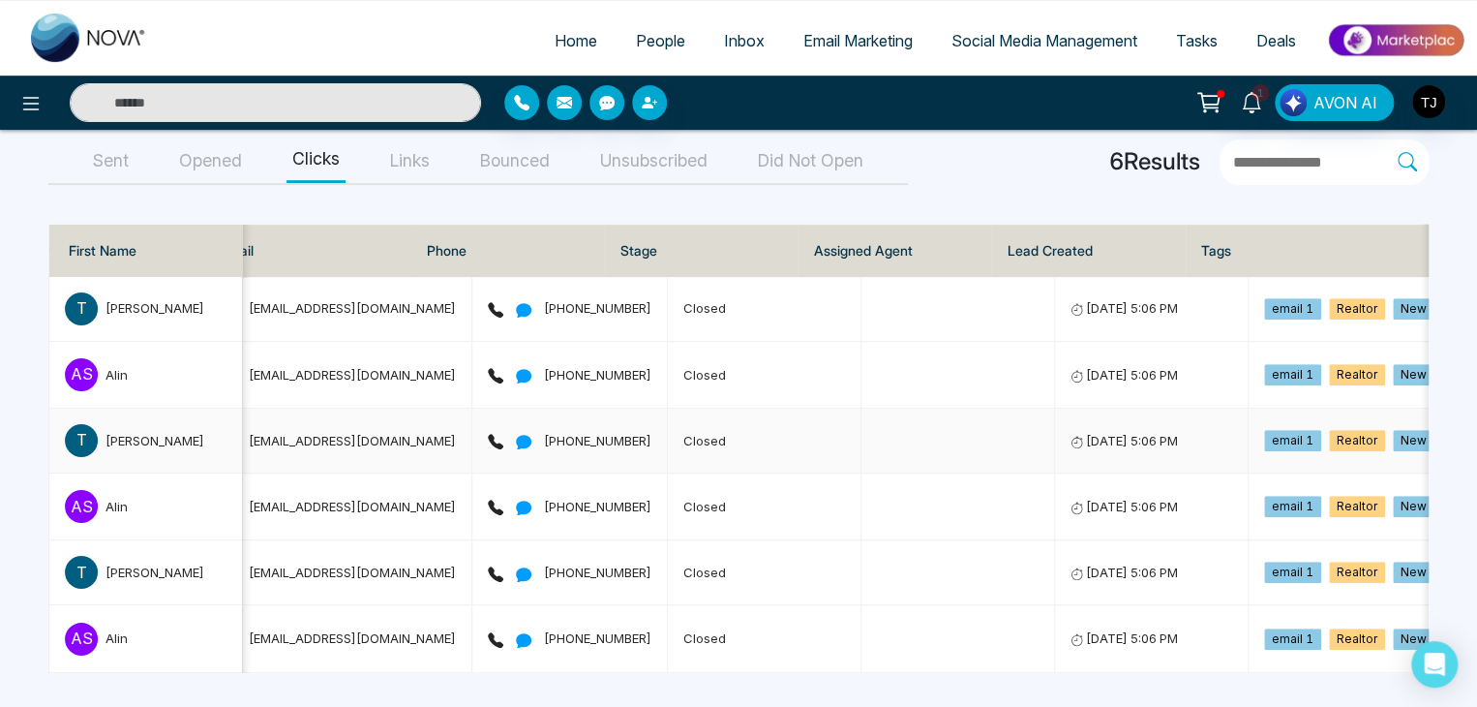
scroll to position [0, 0]
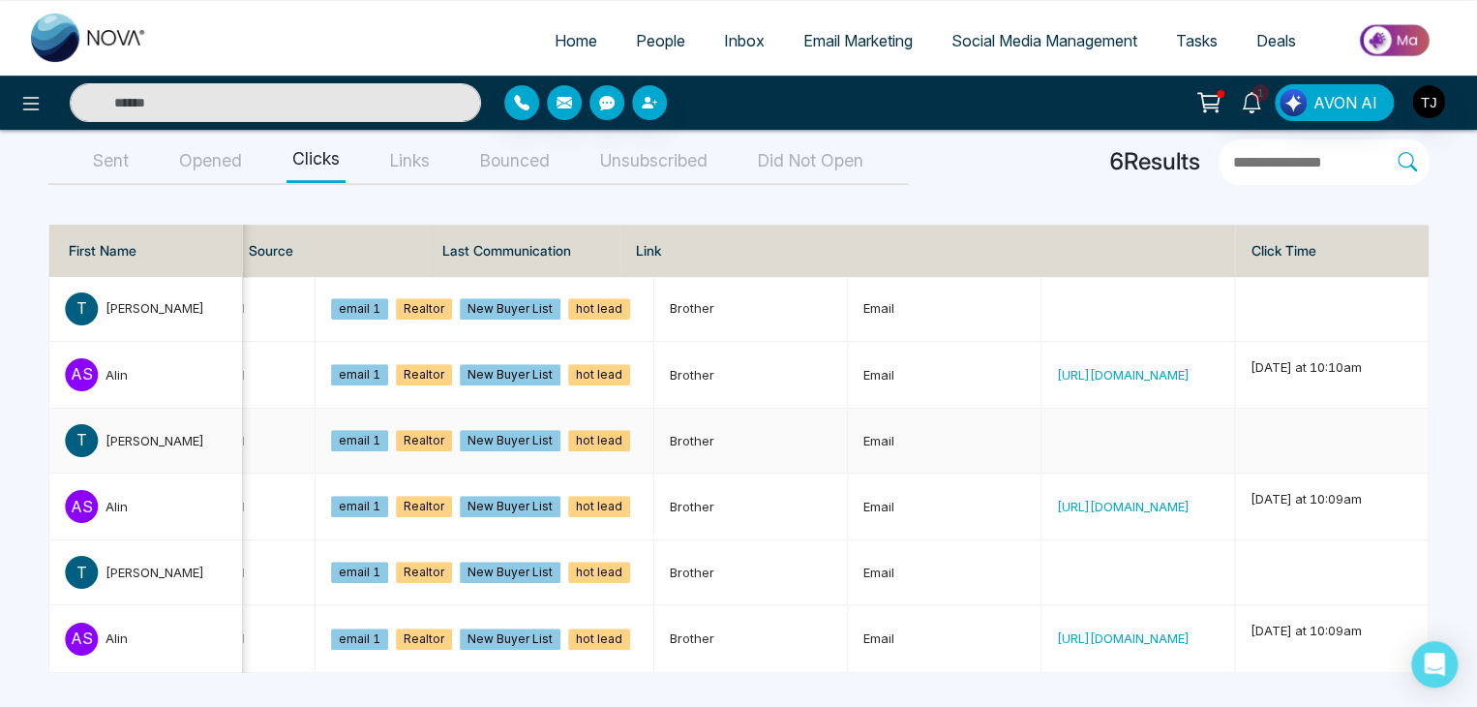
click at [163, 431] on div "[PERSON_NAME]" at bounding box center [154, 440] width 99 height 19
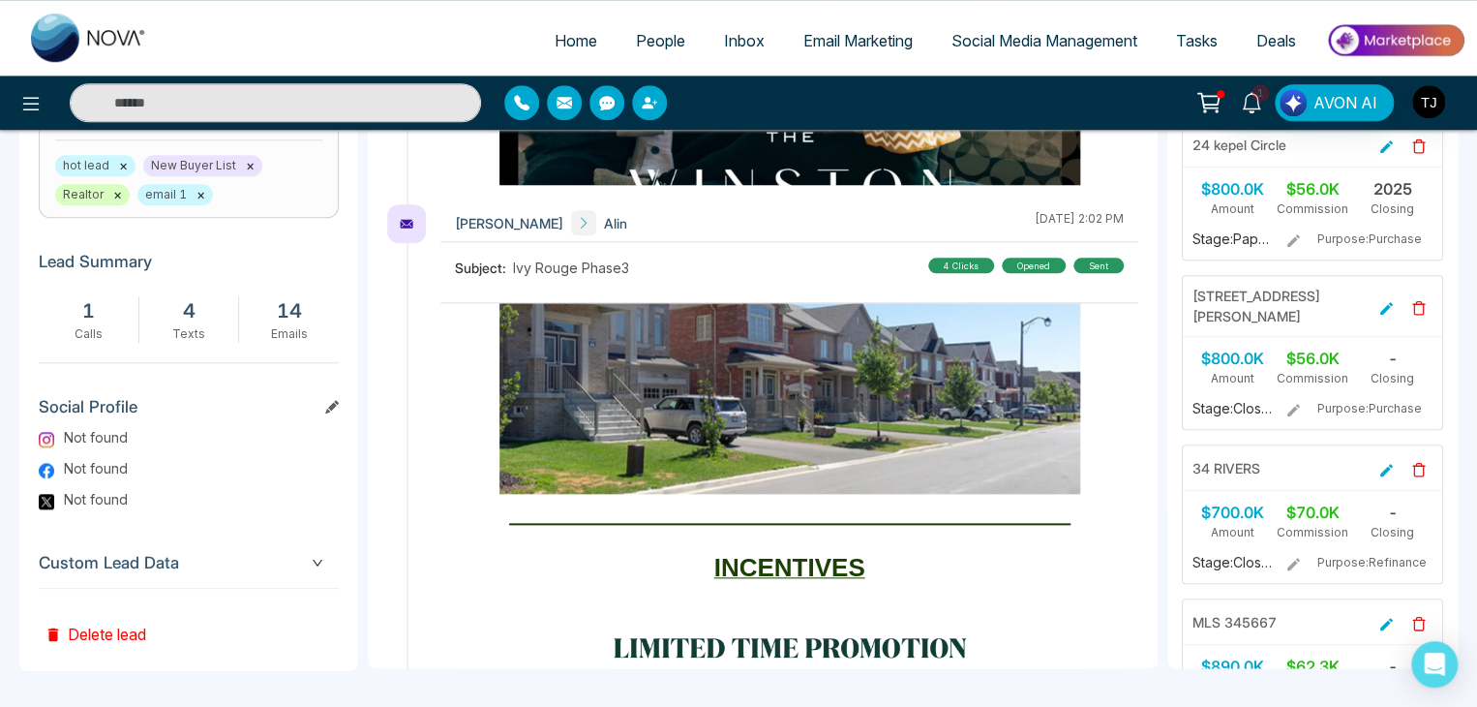
click at [583, 40] on span "Home" at bounding box center [576, 40] width 43 height 19
select select "*"
